Goal: Use online tool/utility: Use online tool/utility

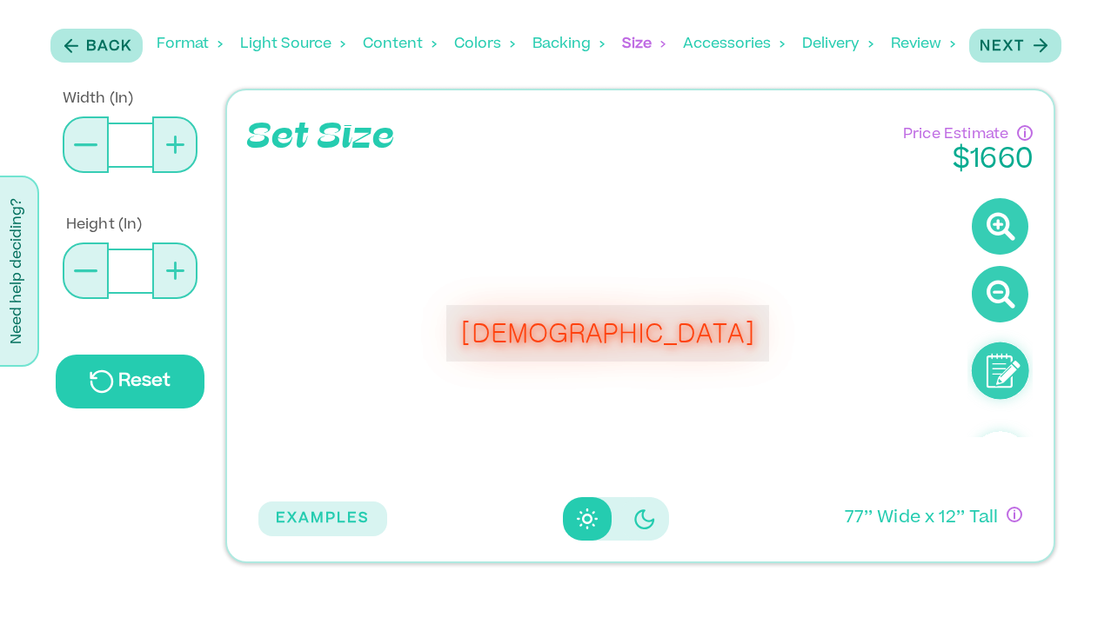
click at [98, 65] on div "Back Format Light Source Content Colors Backing Backing Color Size Accessories …" at bounding box center [555, 44] width 1021 height 71
click at [98, 53] on p "Back" at bounding box center [109, 47] width 46 height 21
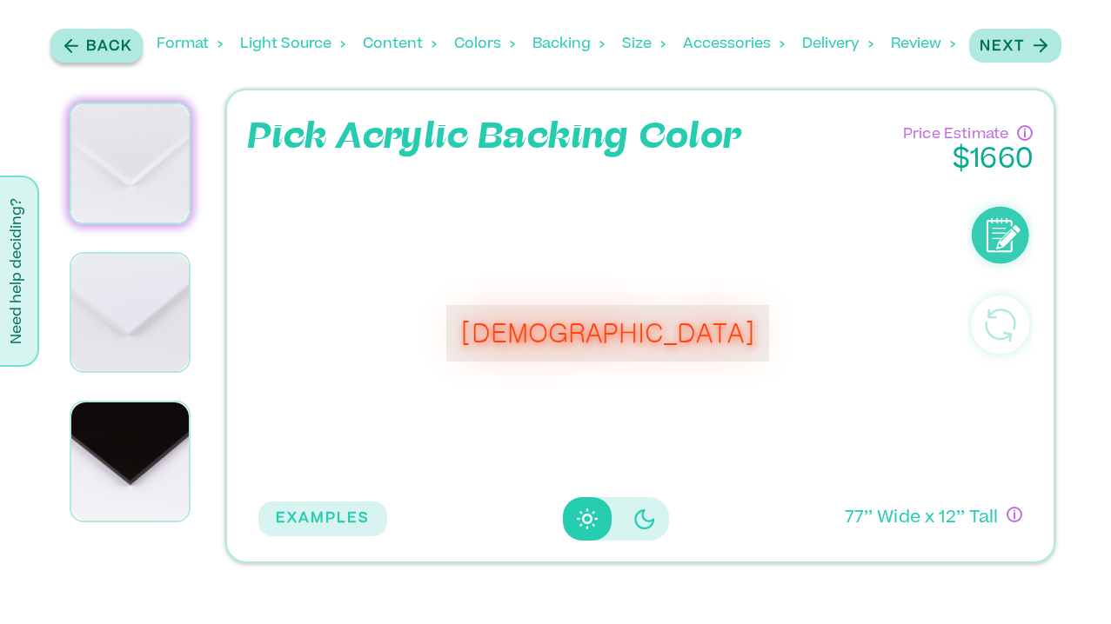
click at [98, 53] on p "Back" at bounding box center [109, 47] width 46 height 21
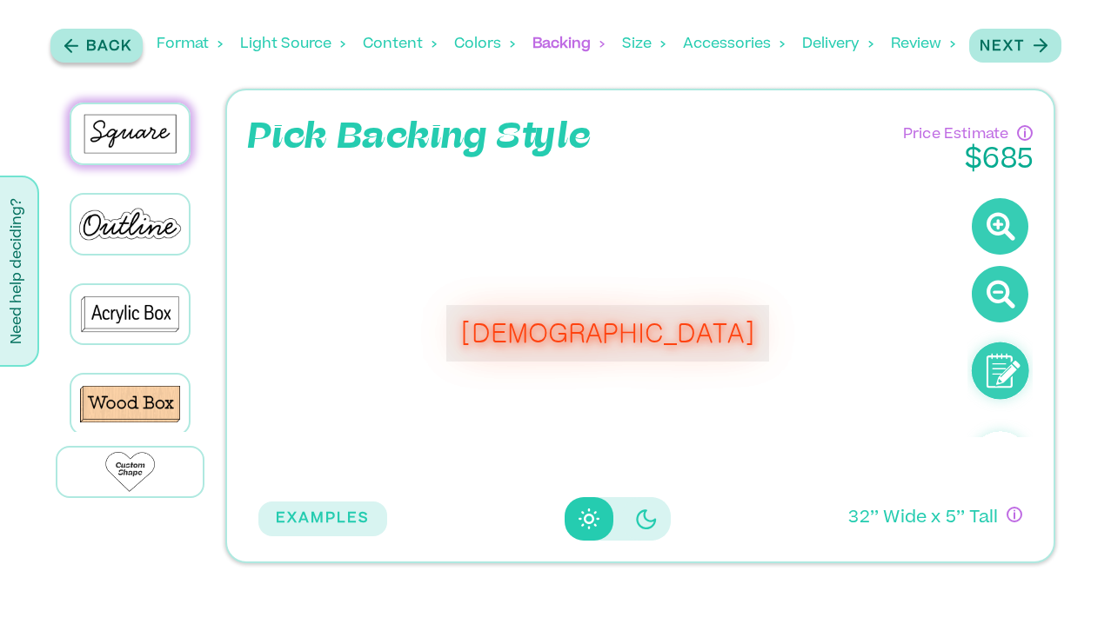
click at [98, 53] on p "Back" at bounding box center [109, 47] width 46 height 21
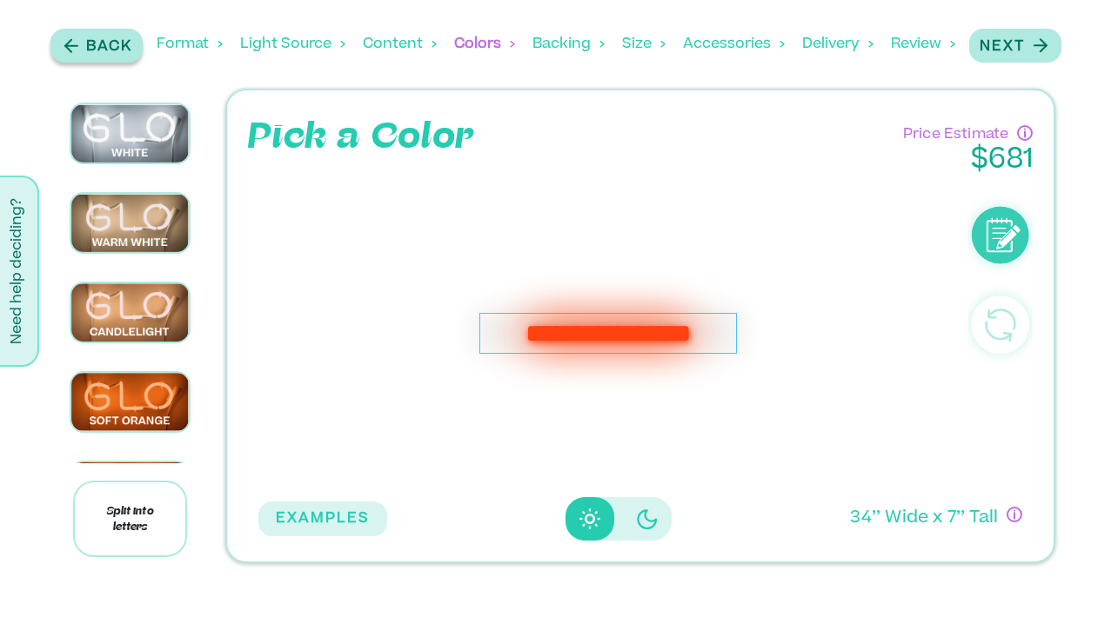
click at [98, 53] on p "Back" at bounding box center [109, 47] width 46 height 21
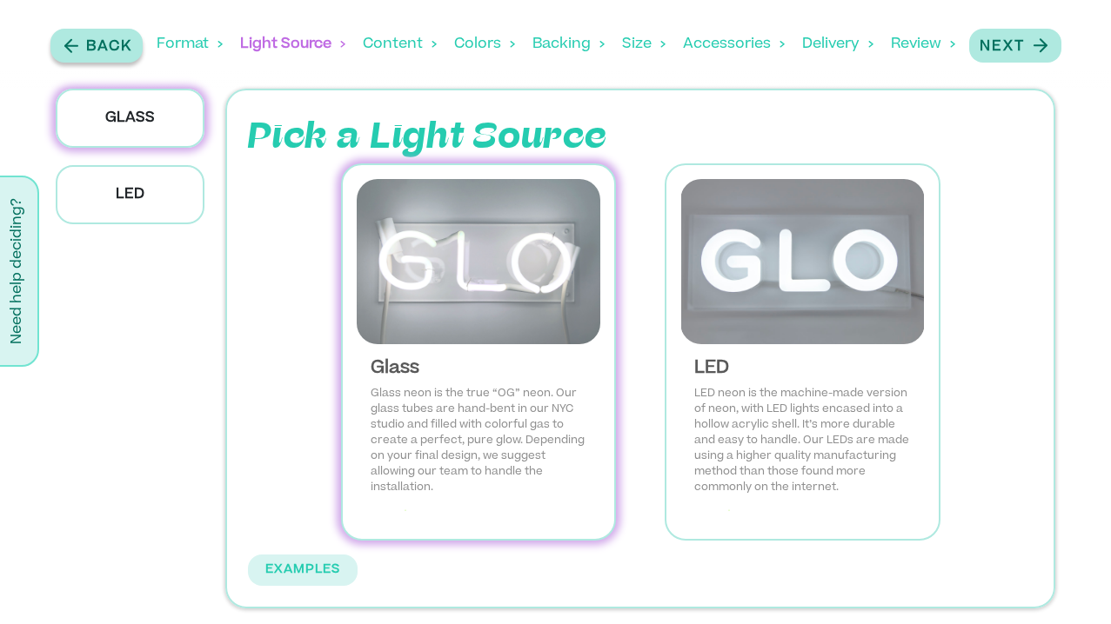
click at [98, 53] on p "Back" at bounding box center [109, 47] width 46 height 21
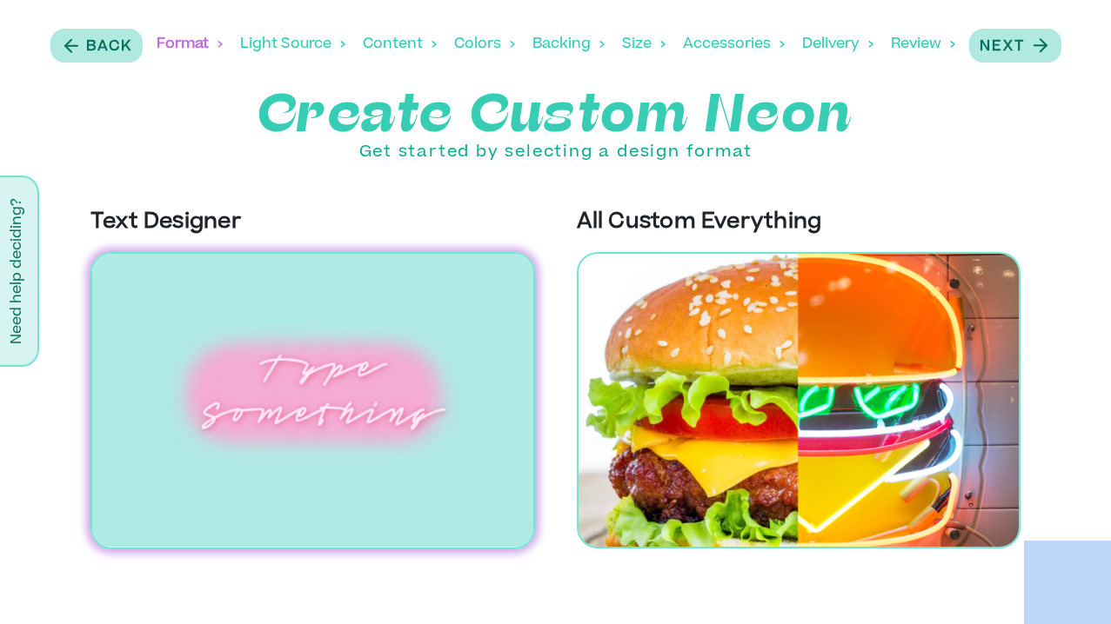
click at [290, 382] on img at bounding box center [312, 400] width 444 height 297
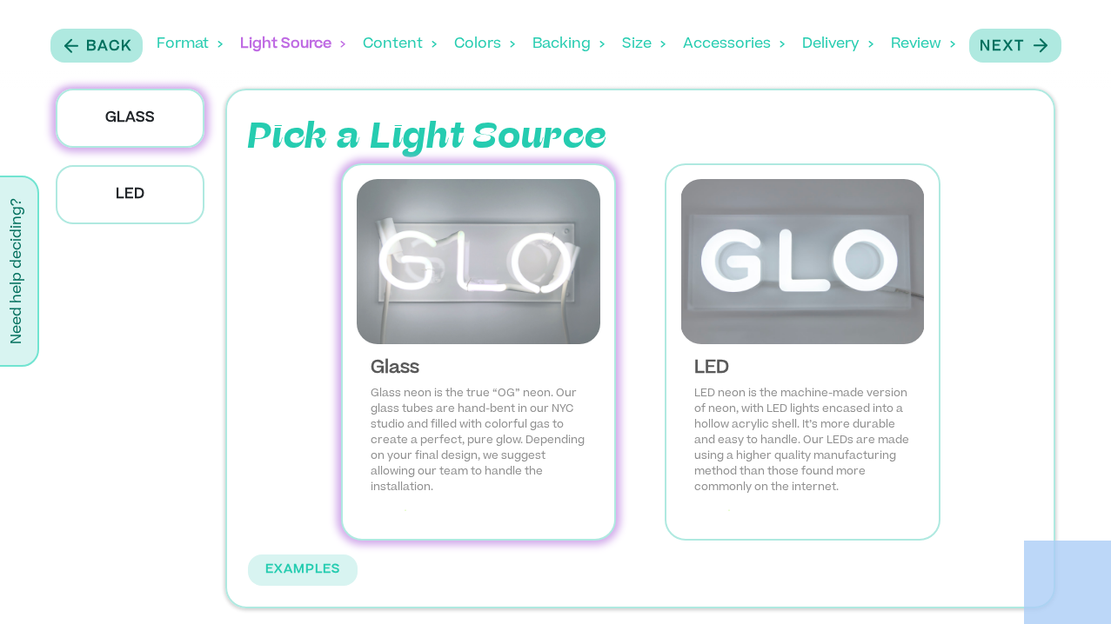
click at [493, 307] on img at bounding box center [479, 261] width 244 height 165
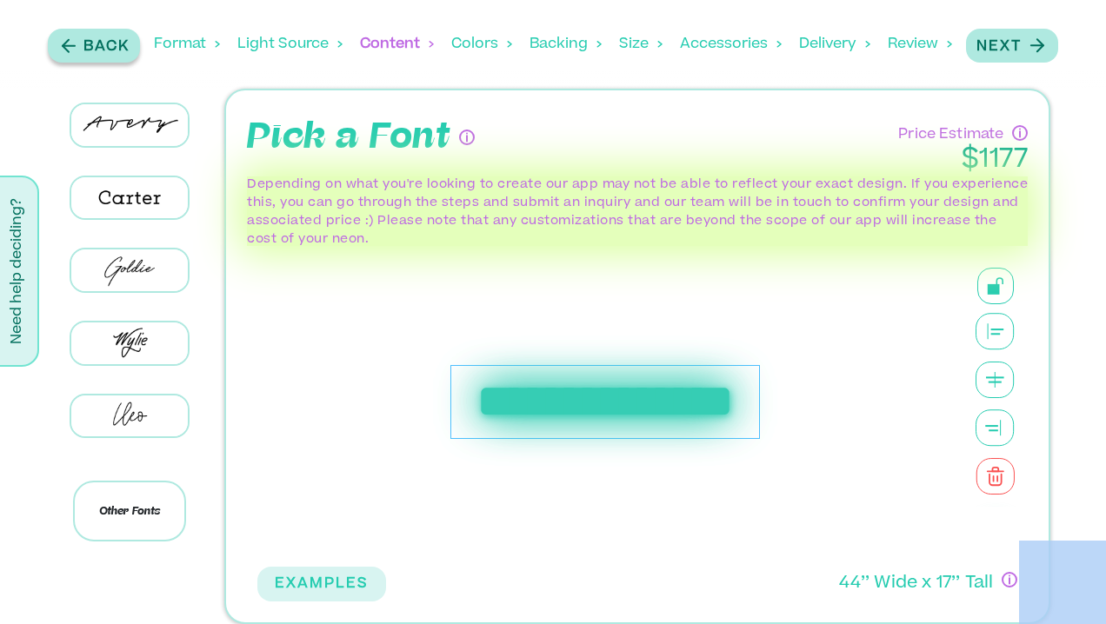
click at [128, 40] on p "Back" at bounding box center [106, 47] width 46 height 21
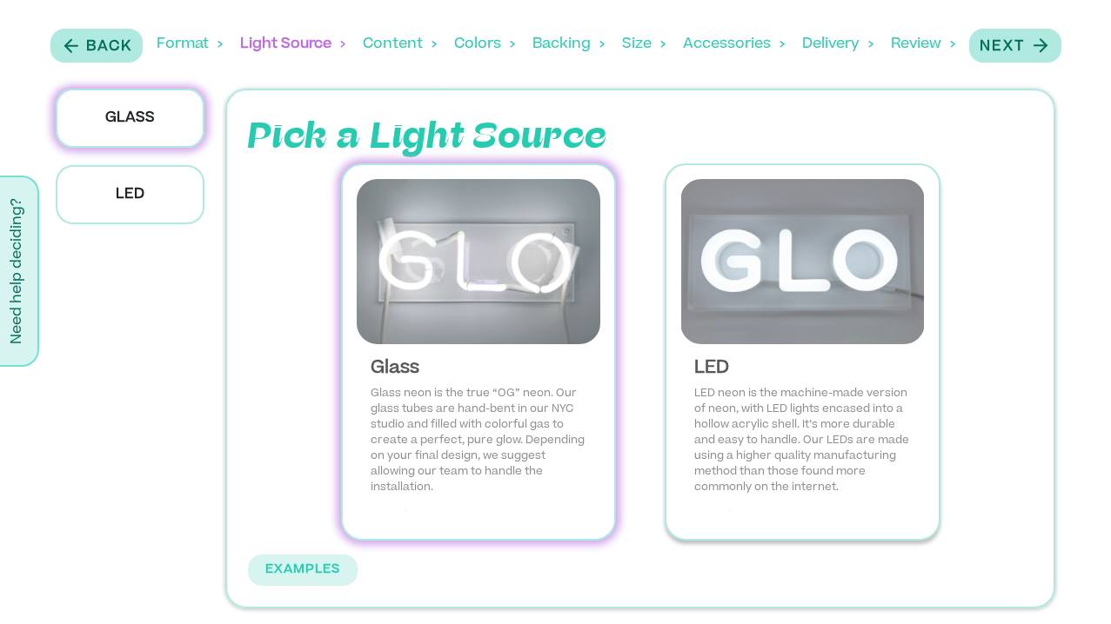
click at [781, 245] on img at bounding box center [802, 261] width 244 height 165
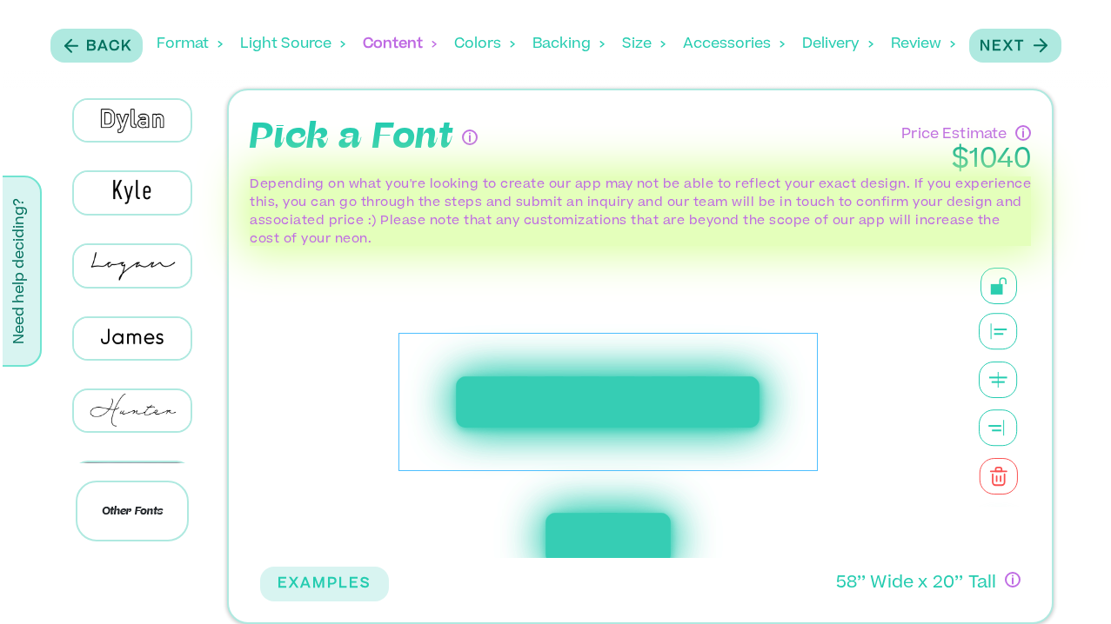
scroll to position [260, 0]
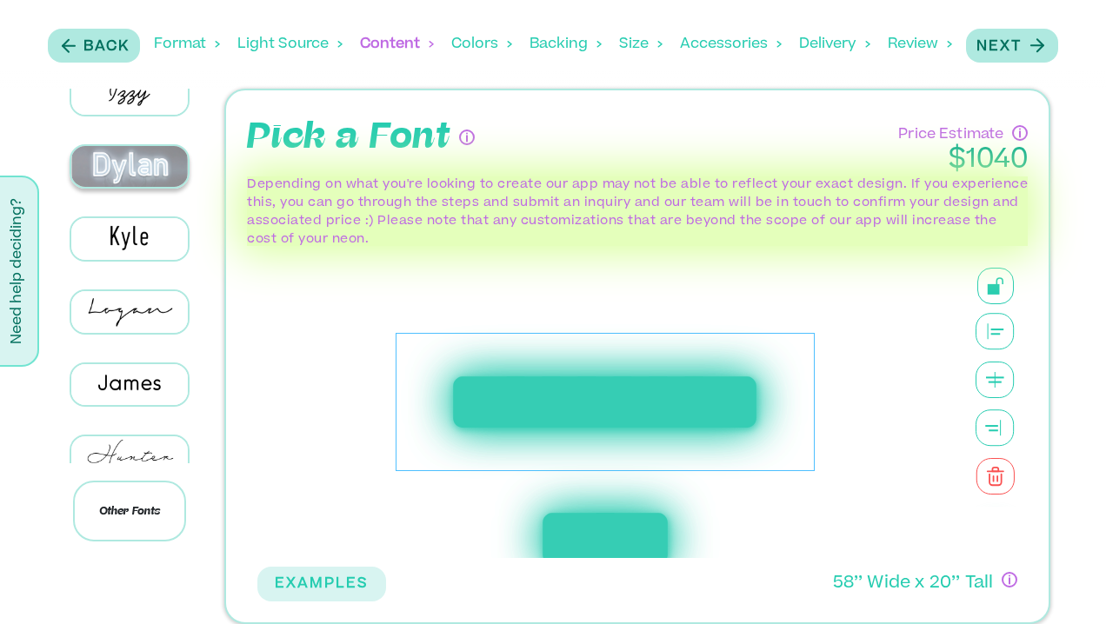
click at [150, 187] on img at bounding box center [129, 166] width 117 height 41
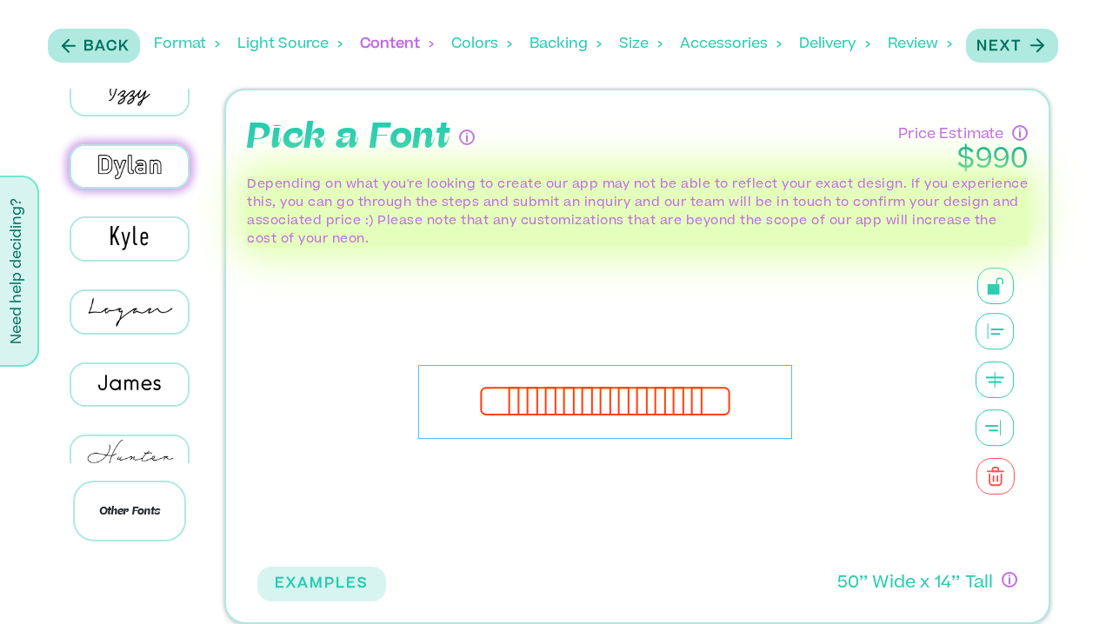
click at [677, 399] on div "**********" at bounding box center [605, 402] width 374 height 74
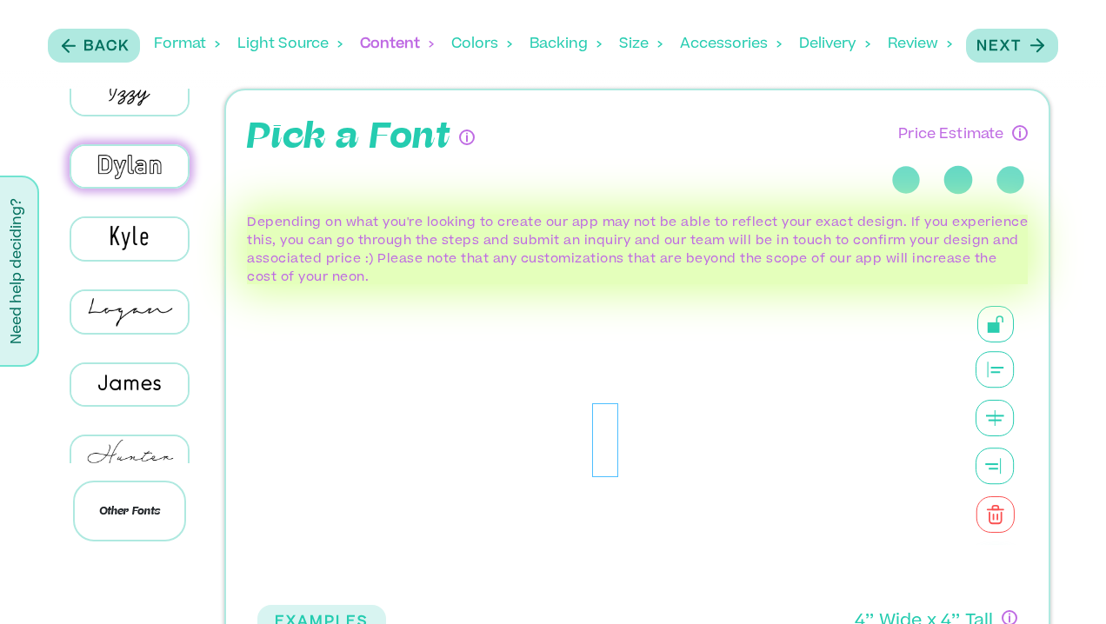
click at [677, 399] on div at bounding box center [604, 440] width 695 height 312
click at [604, 448] on div at bounding box center [605, 441] width 26 height 74
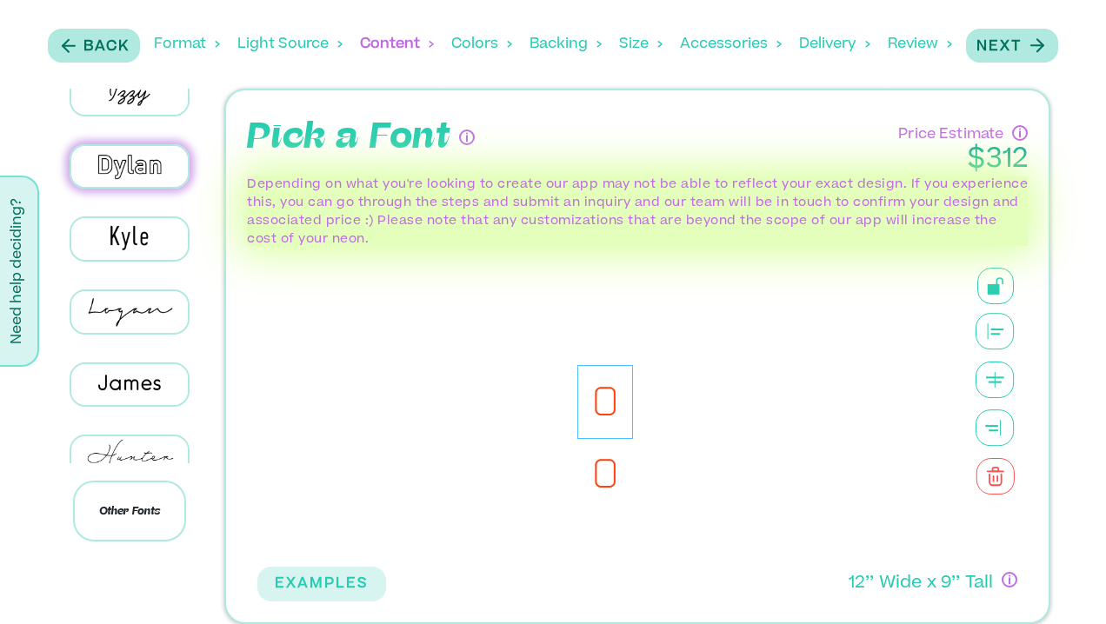
click at [604, 448] on div "**" at bounding box center [604, 402] width 695 height 312
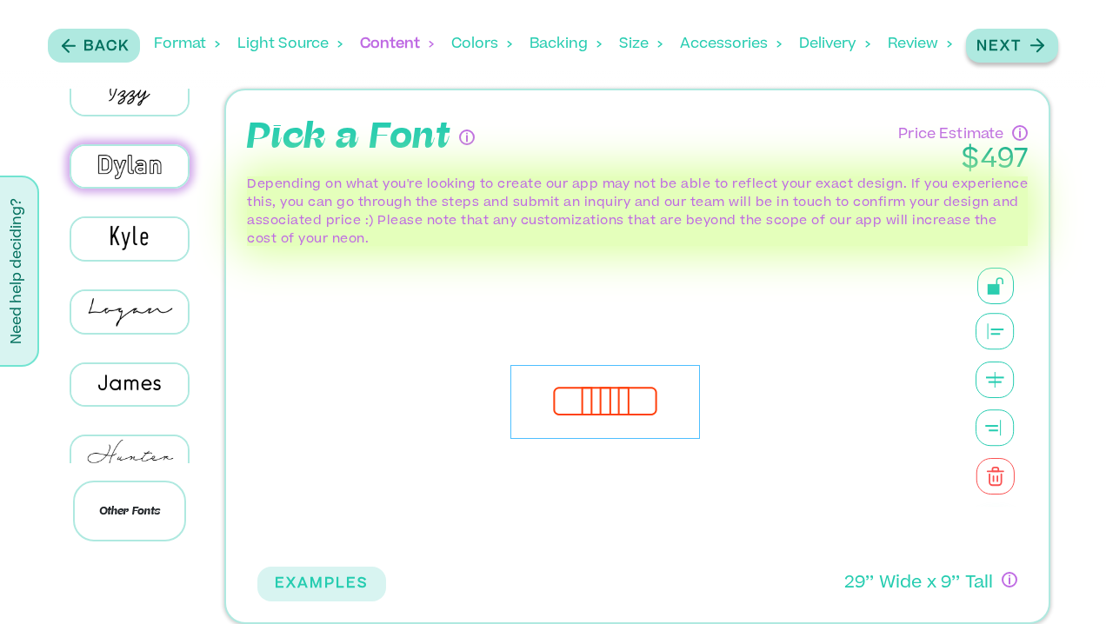
click at [1032, 34] on div "Next" at bounding box center [1012, 45] width 71 height 23
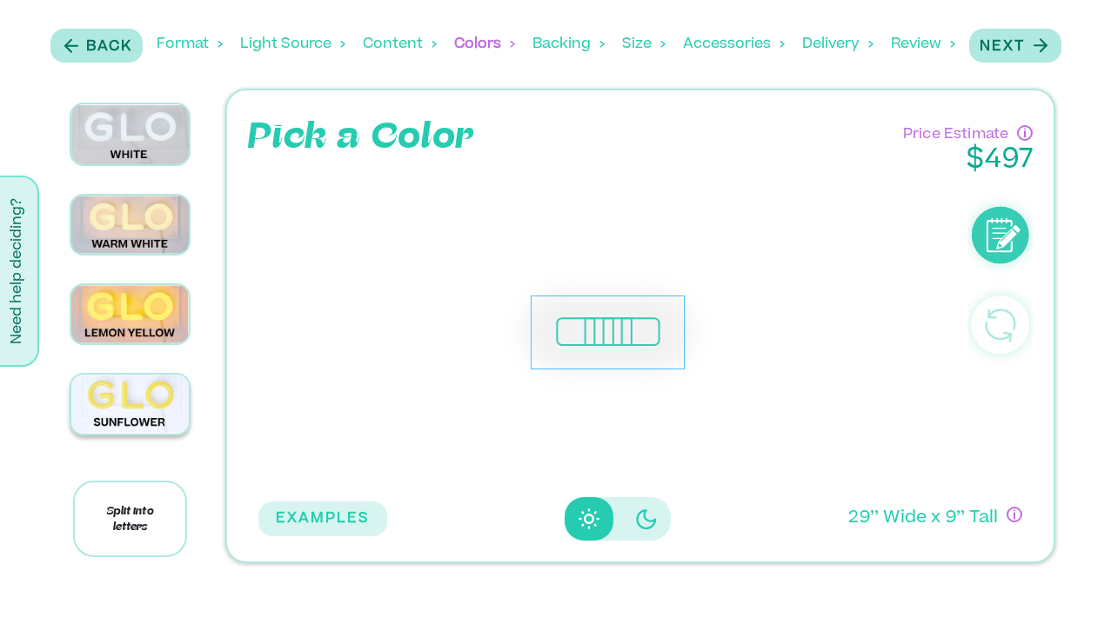
click at [129, 402] on img at bounding box center [130, 404] width 118 height 58
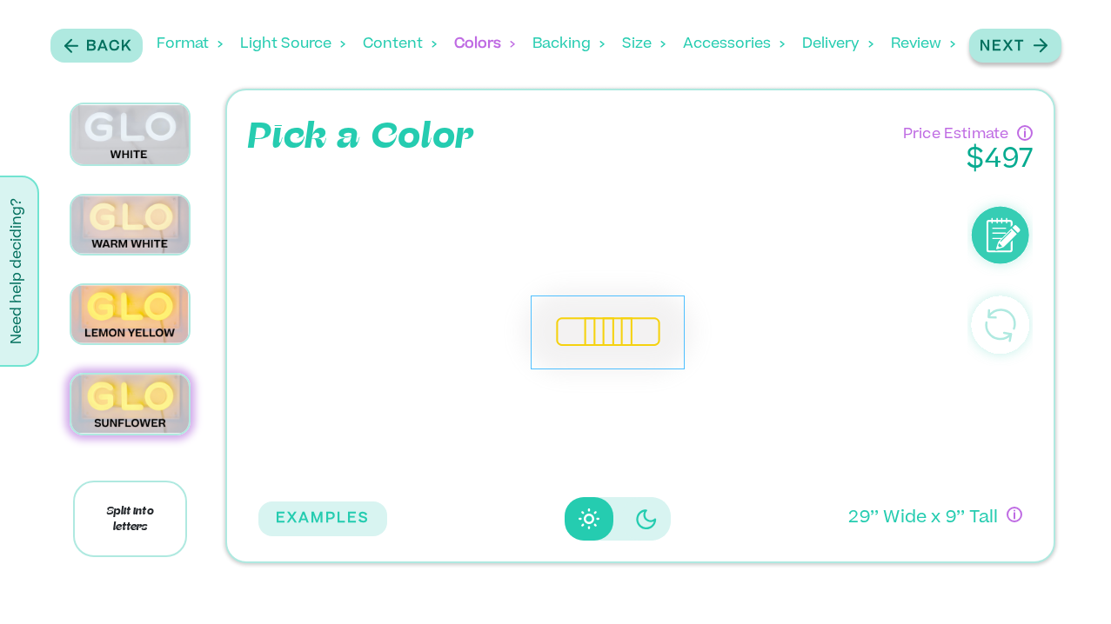
click at [1020, 51] on p "Next" at bounding box center [1001, 47] width 45 height 21
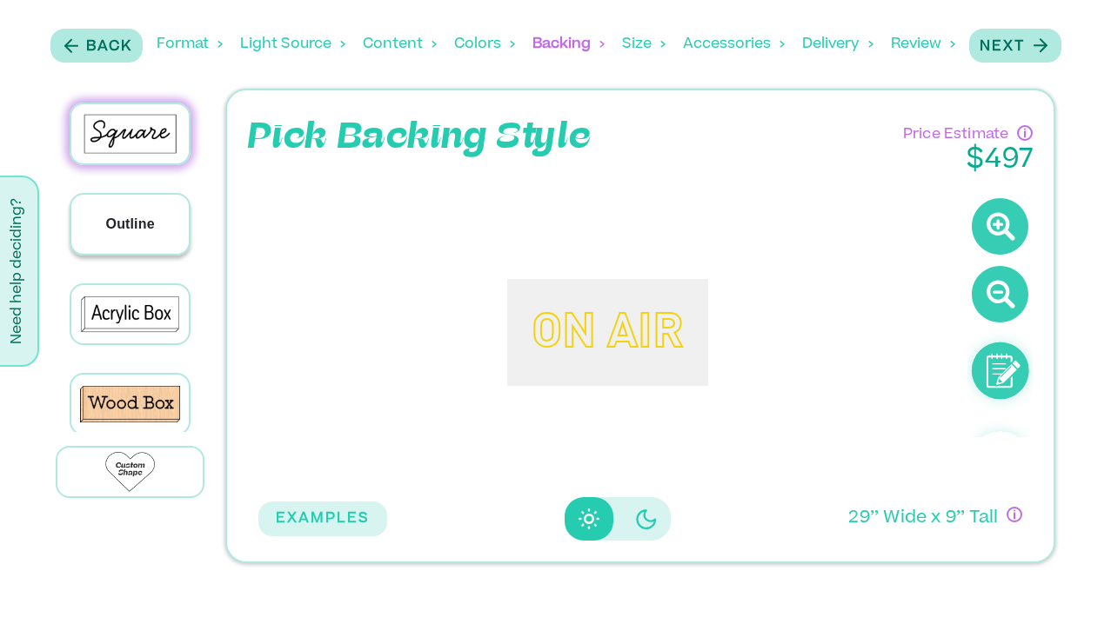
drag, startPoint x: 181, startPoint y: 210, endPoint x: 160, endPoint y: 224, distance: 25.6
click at [160, 224] on div "Outline" at bounding box center [130, 224] width 118 height 59
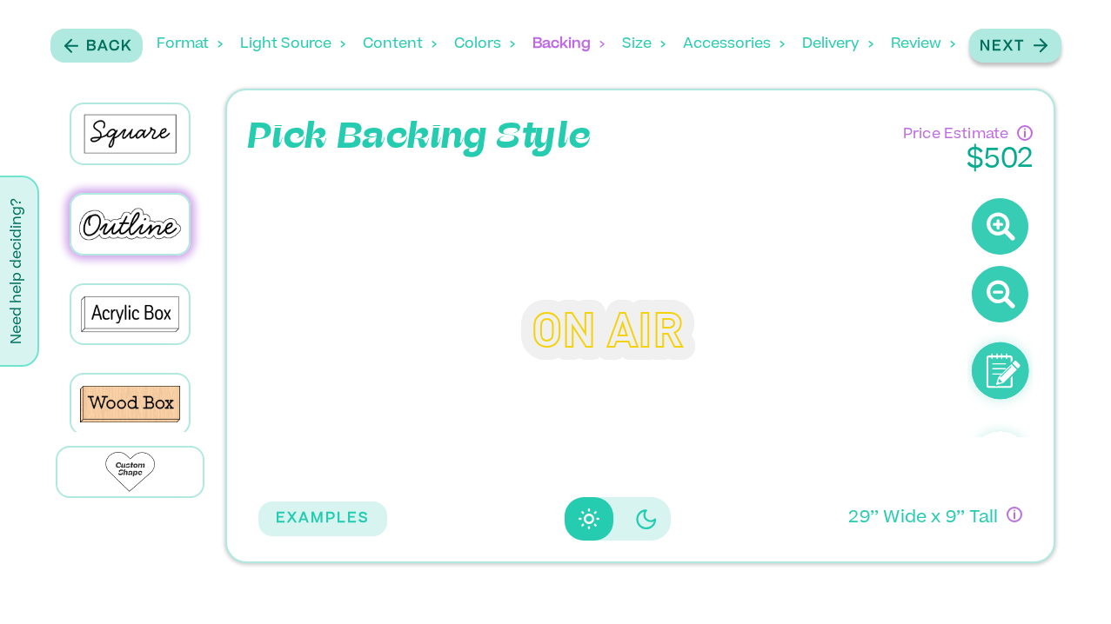
click at [997, 56] on p "Next" at bounding box center [1001, 47] width 45 height 21
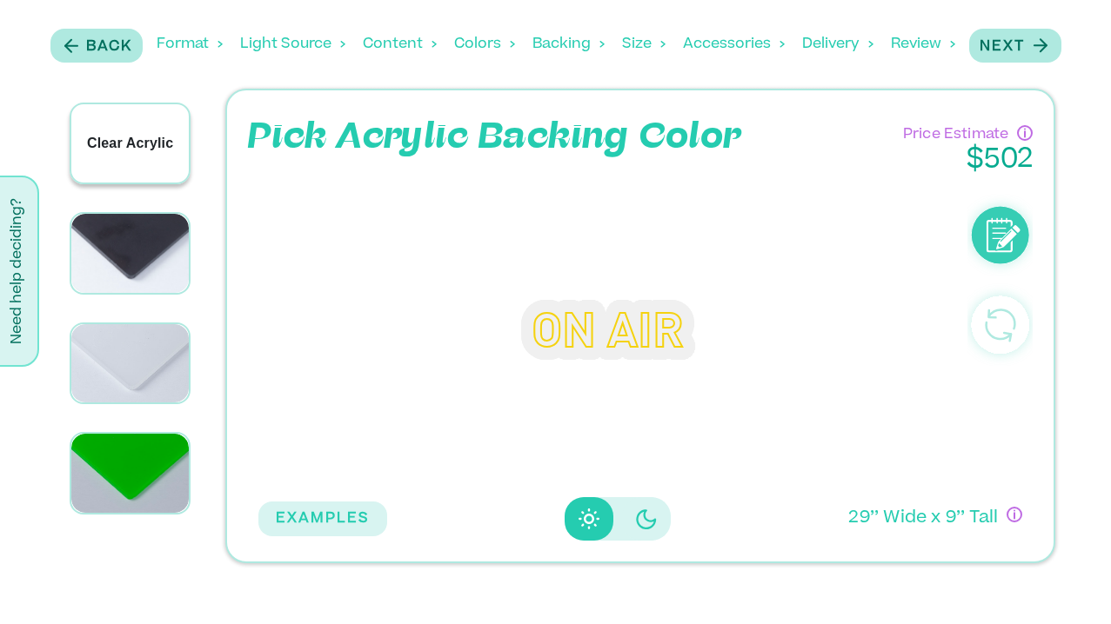
click at [137, 145] on p "Clear Acrylic" at bounding box center [130, 143] width 86 height 21
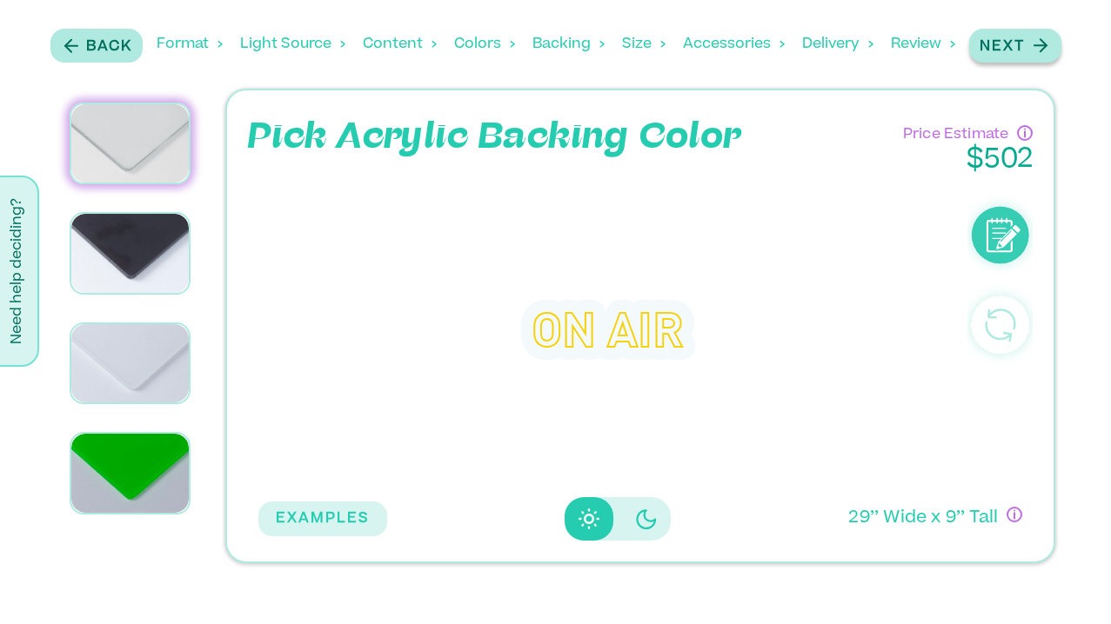
click at [998, 46] on p "Next" at bounding box center [1001, 47] width 45 height 21
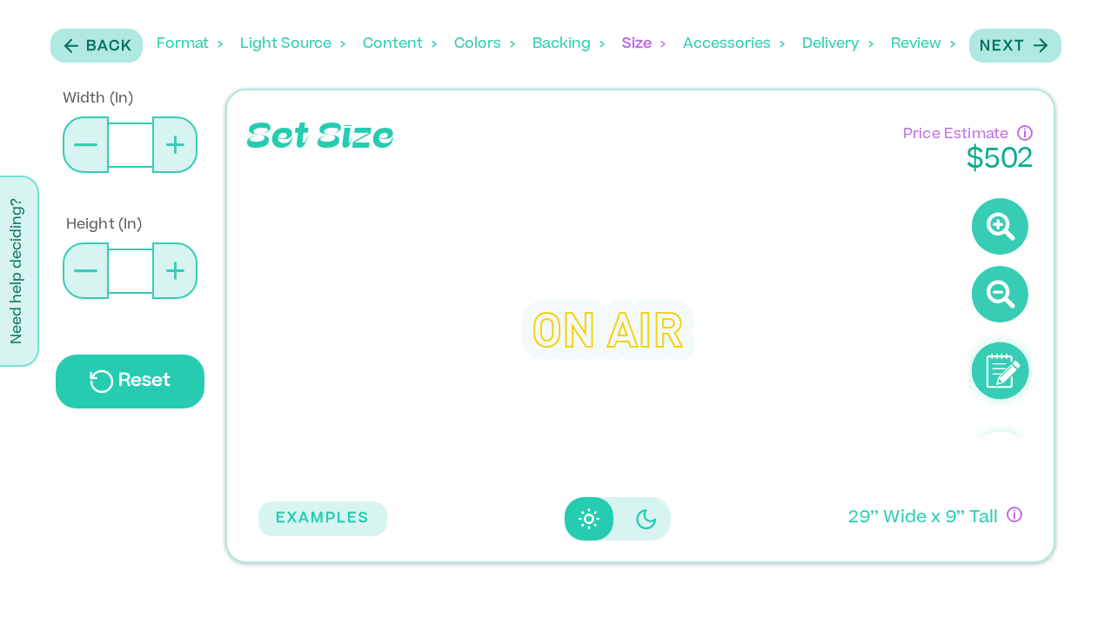
click at [89, 155] on button at bounding box center [86, 145] width 46 height 57
